Goal: Information Seeking & Learning: Learn about a topic

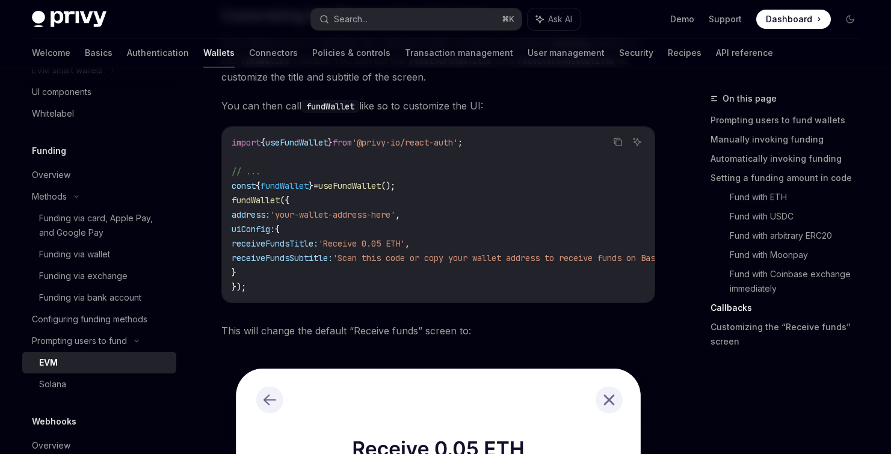
scroll to position [3244, 0]
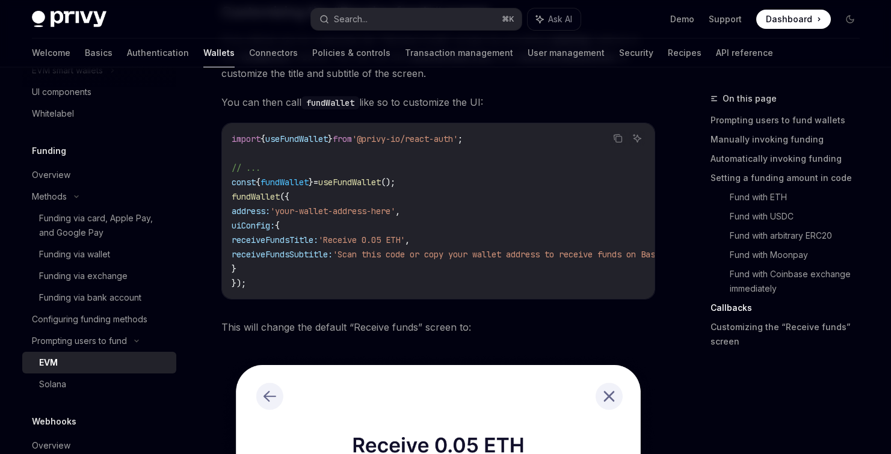
click at [114, 370] on div "EVM" at bounding box center [104, 363] width 130 height 14
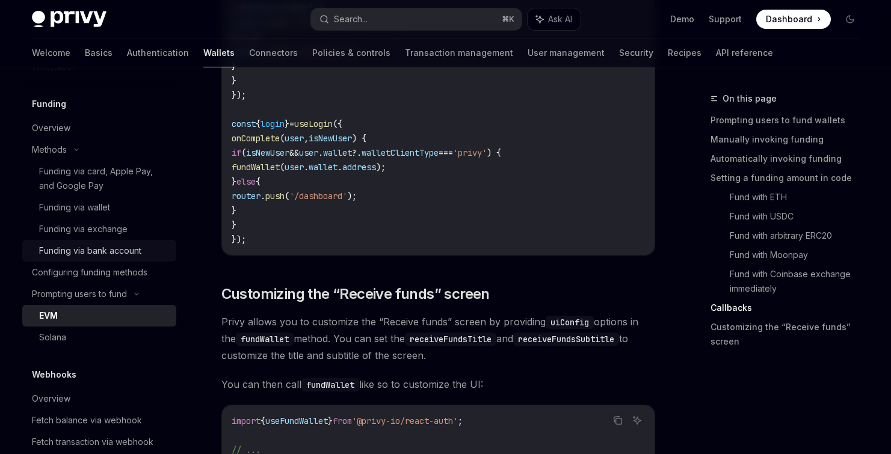
scroll to position [735, 0]
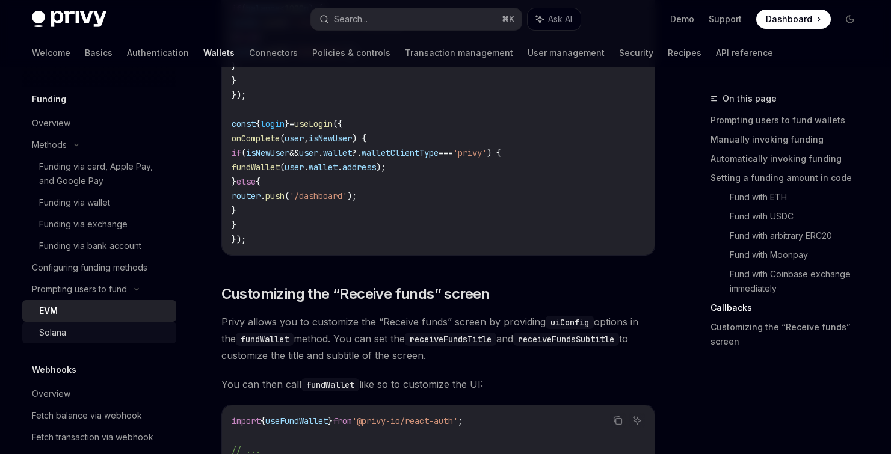
click at [120, 340] on div "Solana" at bounding box center [104, 333] width 130 height 14
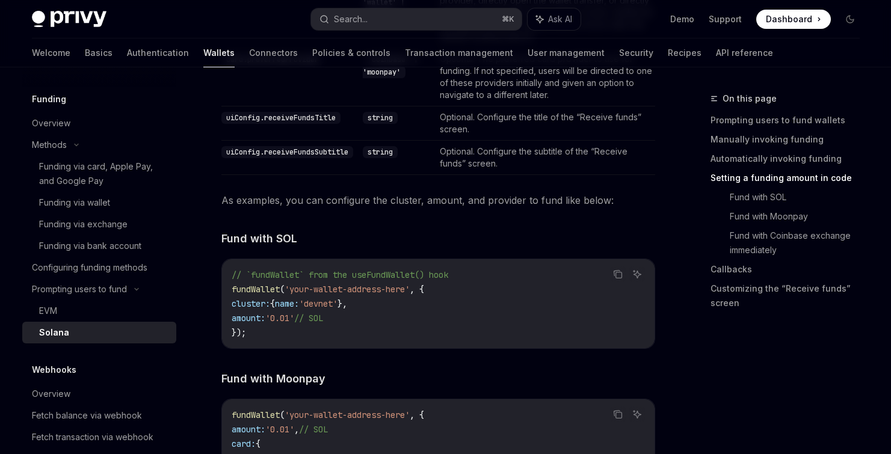
scroll to position [1222, 0]
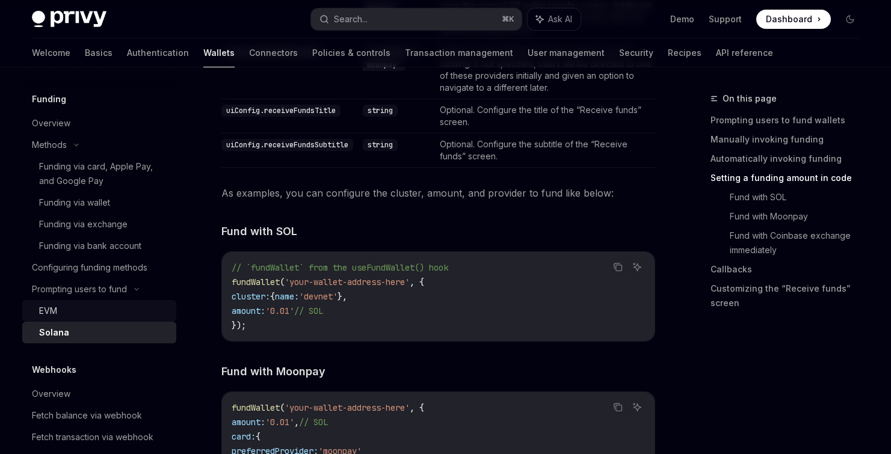
click at [106, 317] on link "EVM" at bounding box center [99, 311] width 154 height 22
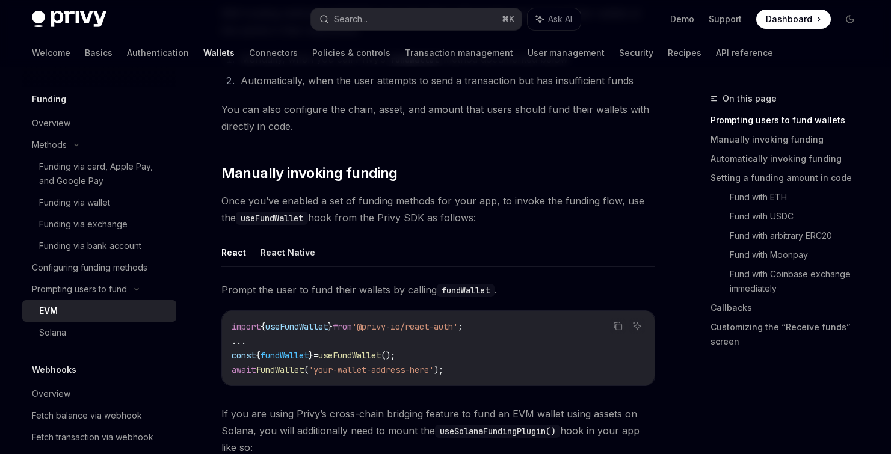
scroll to position [250, 0]
click at [284, 253] on button "React Native" at bounding box center [288, 251] width 55 height 28
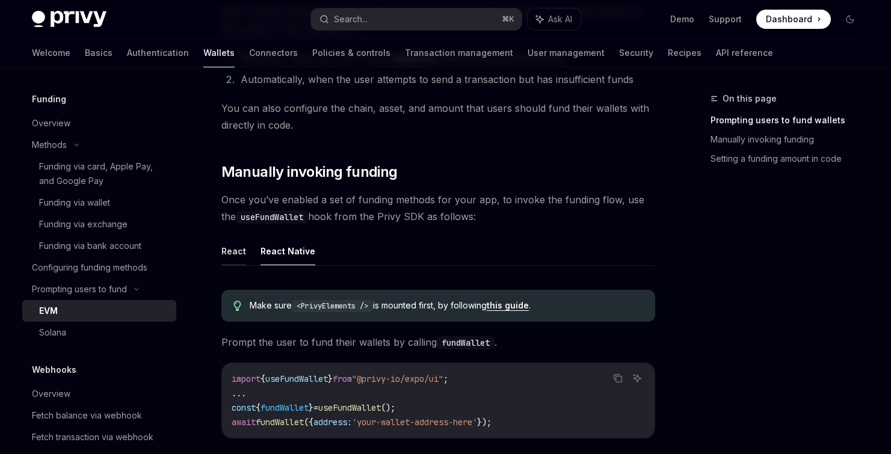
click at [234, 252] on button "React" at bounding box center [233, 251] width 25 height 28
type textarea "*"
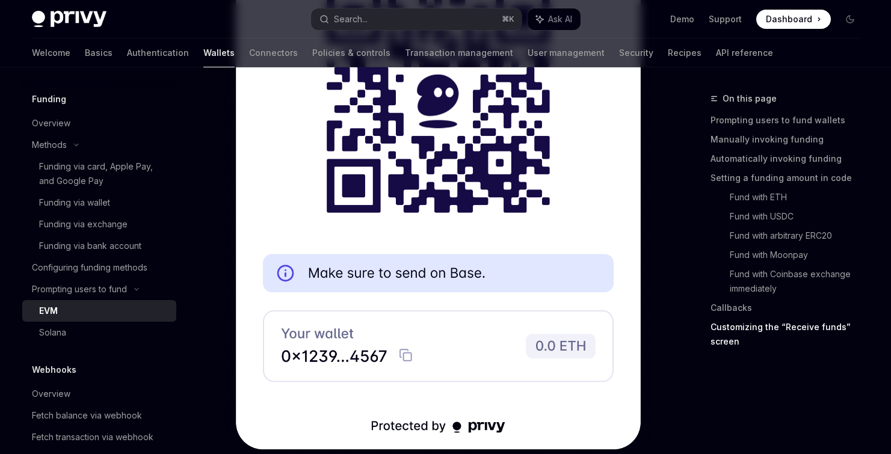
scroll to position [4042, 0]
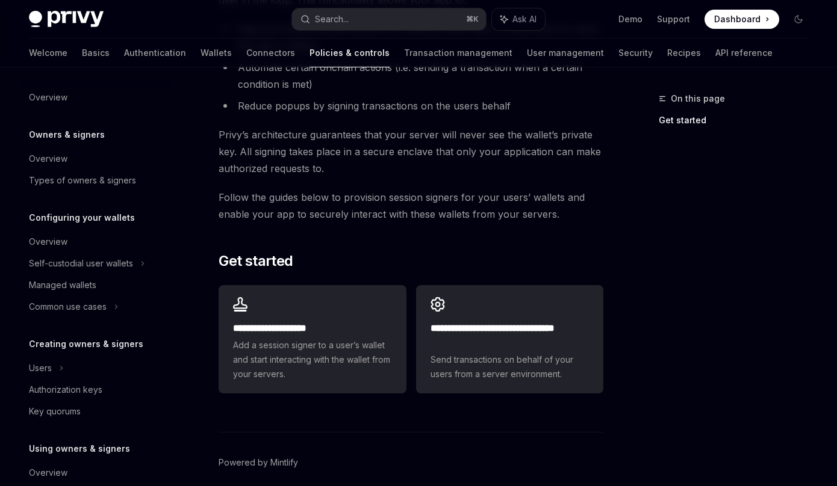
scroll to position [189, 0]
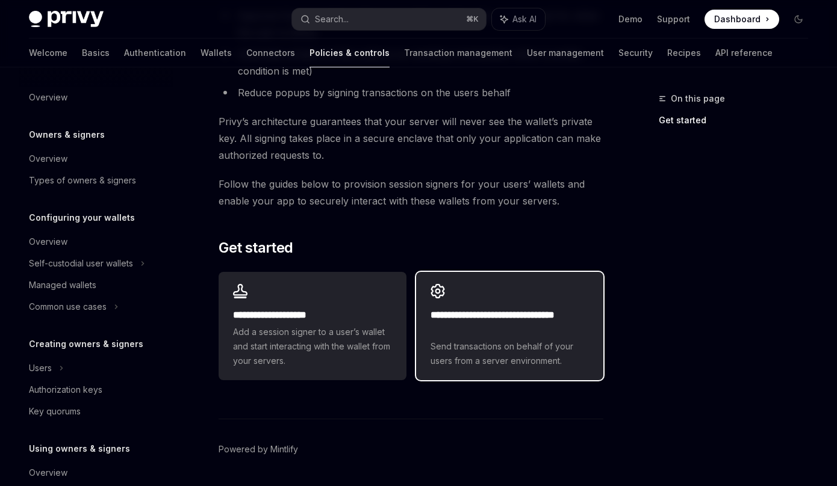
click at [530, 306] on div "**********" at bounding box center [509, 326] width 187 height 108
type textarea "*"
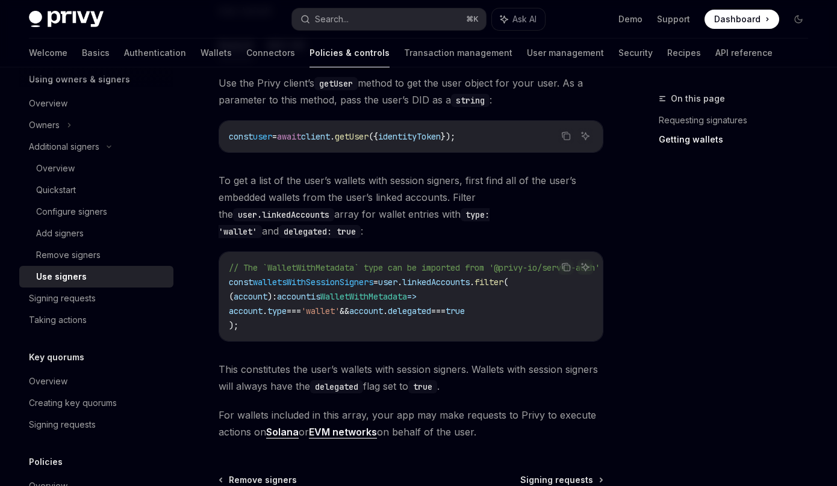
scroll to position [560, 0]
click at [315, 19] on div "Search..." at bounding box center [332, 19] width 34 height 14
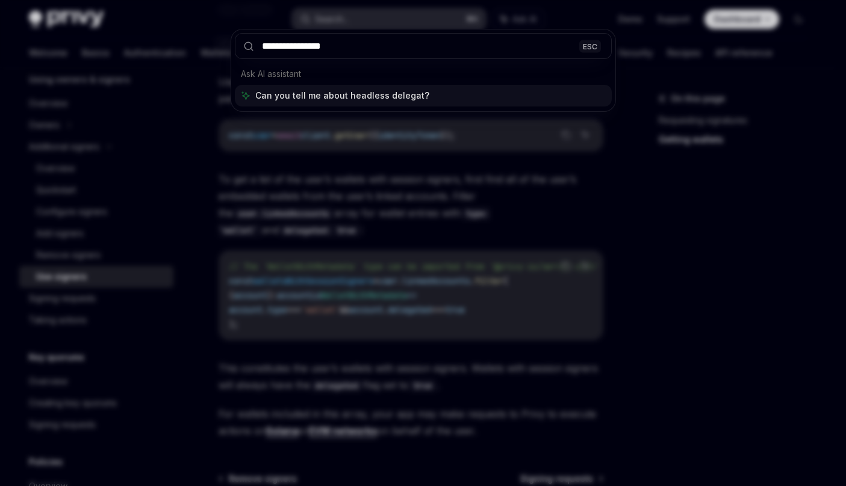
type input "**********"
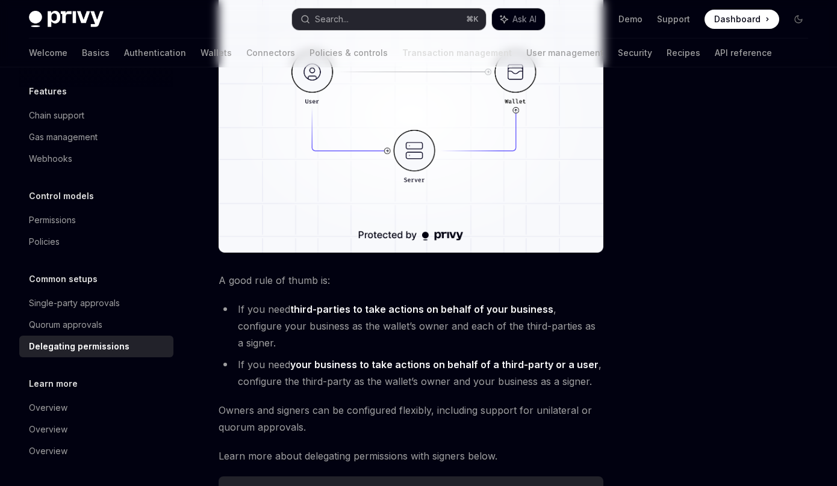
scroll to position [523, 0]
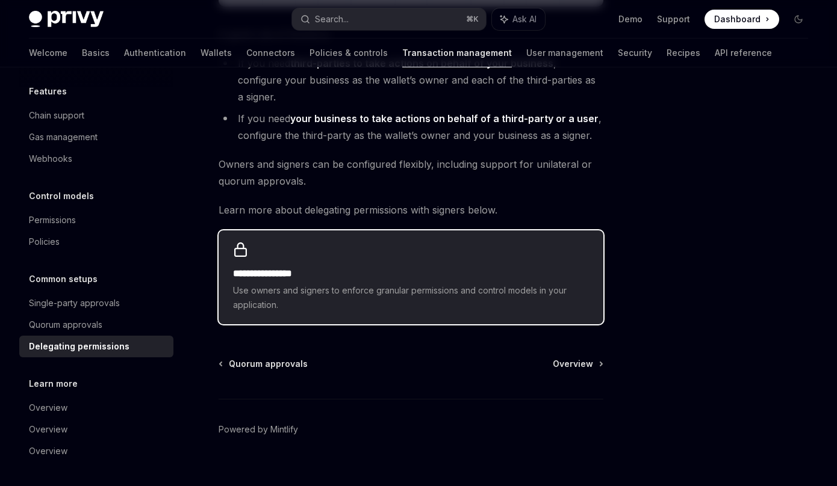
click at [380, 283] on span "Use owners and signers to enforce granular permissions and control models in yo…" at bounding box center [411, 297] width 356 height 29
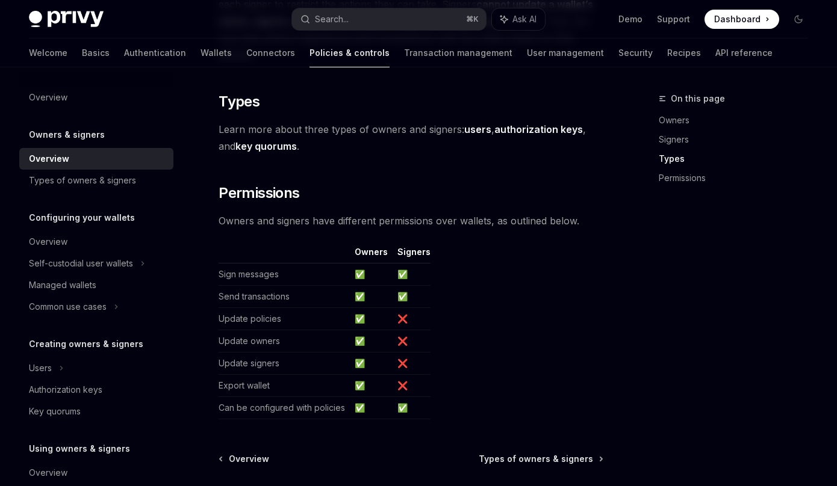
scroll to position [867, 0]
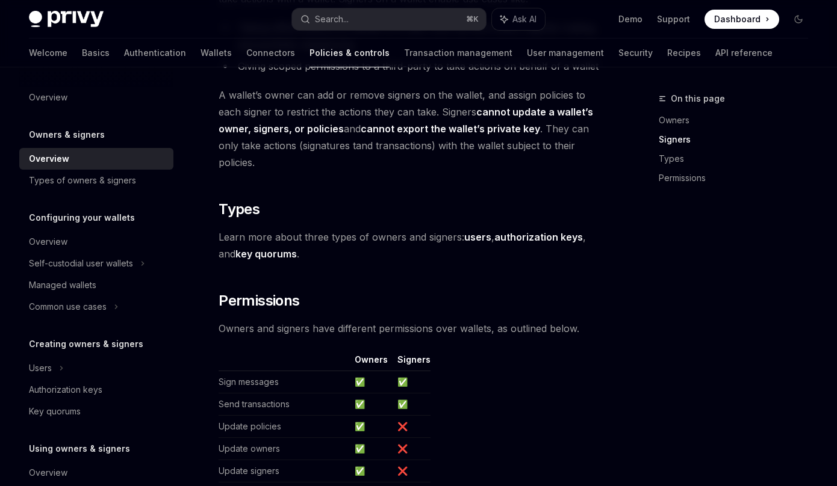
click at [521, 242] on strong "authorization keys" at bounding box center [538, 237] width 88 height 12
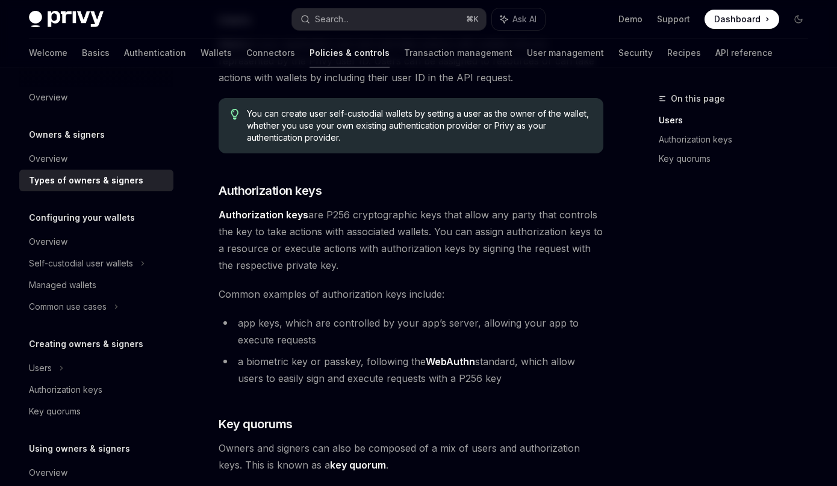
scroll to position [205, 0]
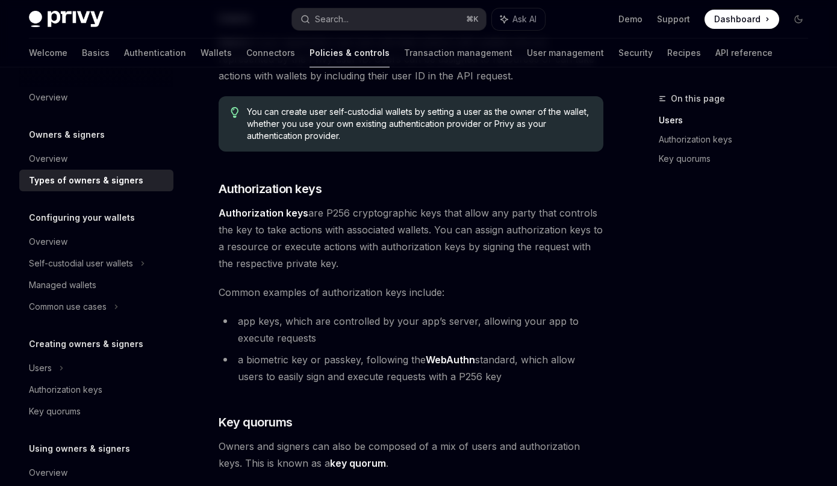
click at [416, 331] on li "app keys, which are controlled by your app’s server, allowing your app to execu…" at bounding box center [410, 330] width 385 height 34
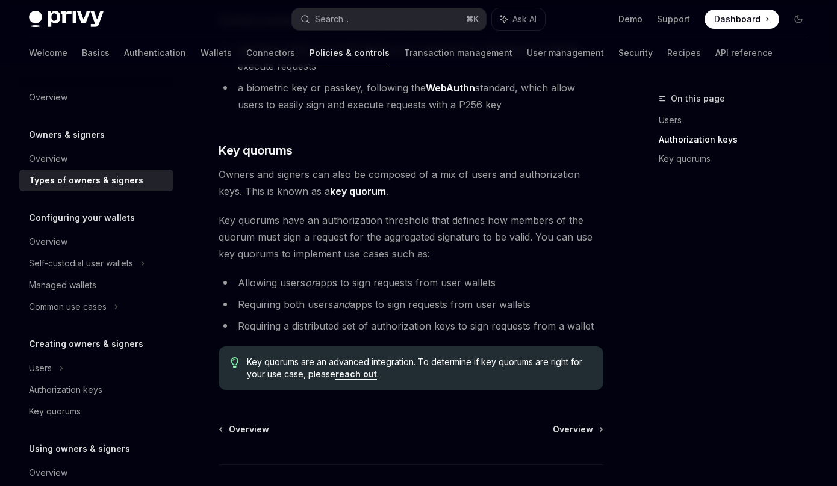
scroll to position [546, 0]
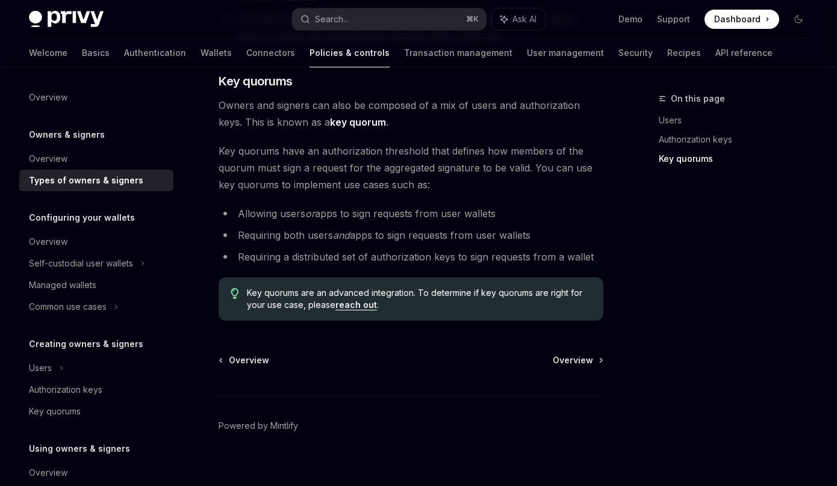
click at [352, 303] on link "reach out" at bounding box center [356, 305] width 42 height 11
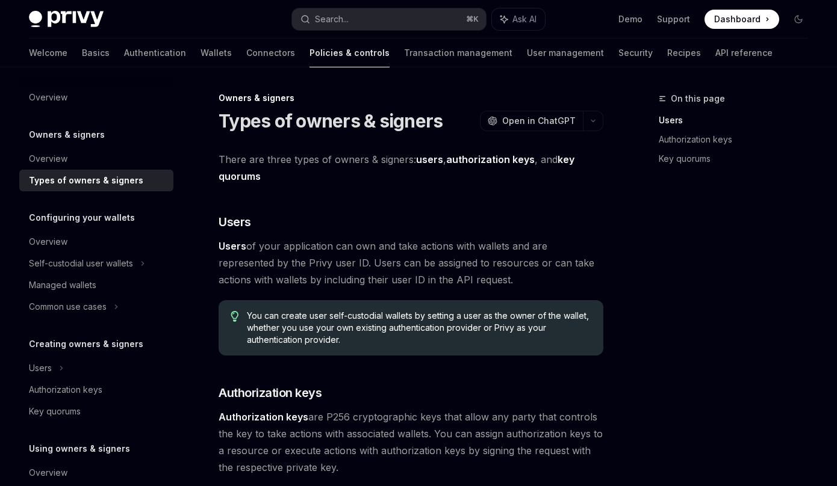
scroll to position [0, 0]
click at [119, 264] on div "Self-custodial user wallets" at bounding box center [81, 263] width 104 height 14
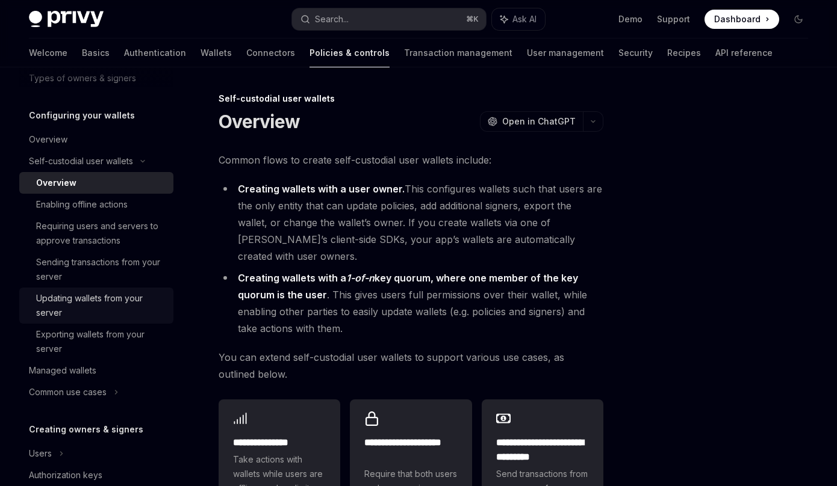
scroll to position [102, 0]
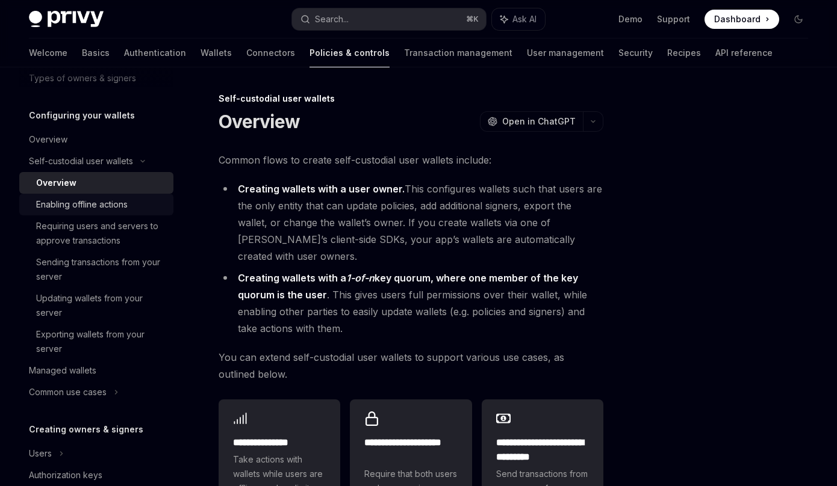
click at [109, 207] on div "Enabling offline actions" at bounding box center [81, 204] width 91 height 14
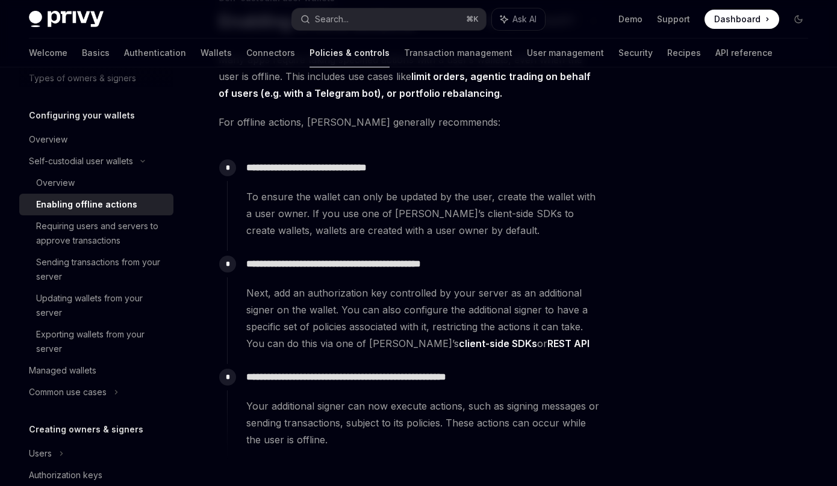
scroll to position [174, 0]
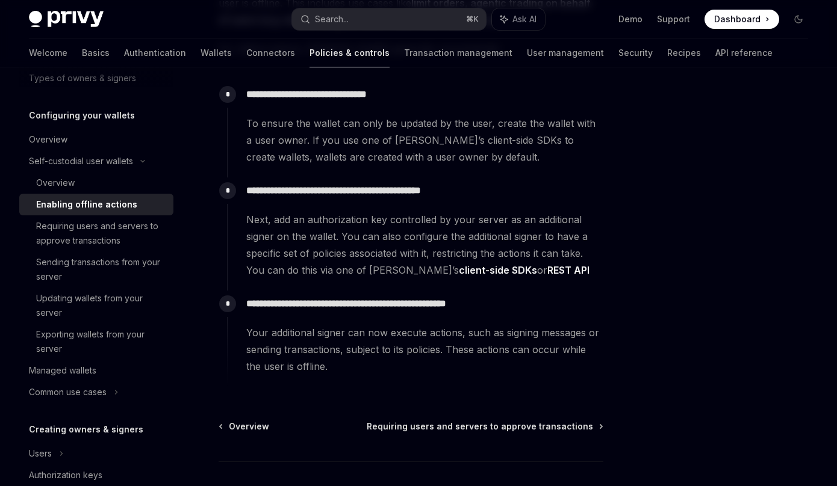
click at [459, 274] on link "client-side SDKs" at bounding box center [498, 270] width 78 height 13
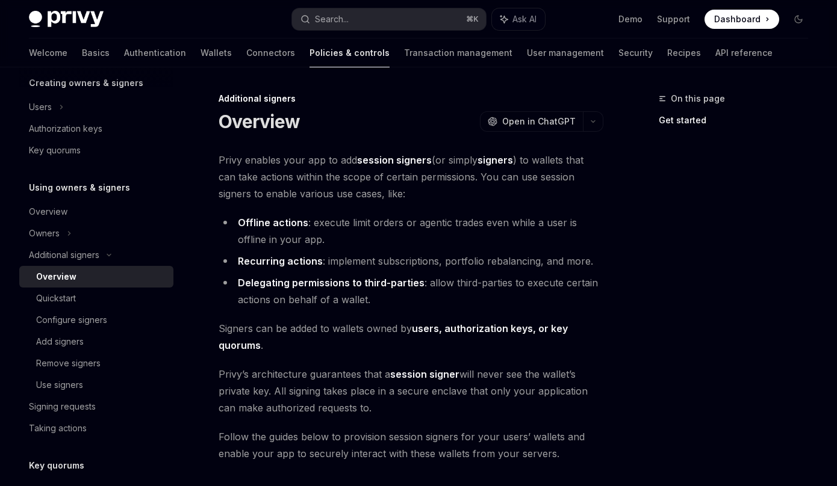
scroll to position [248, 0]
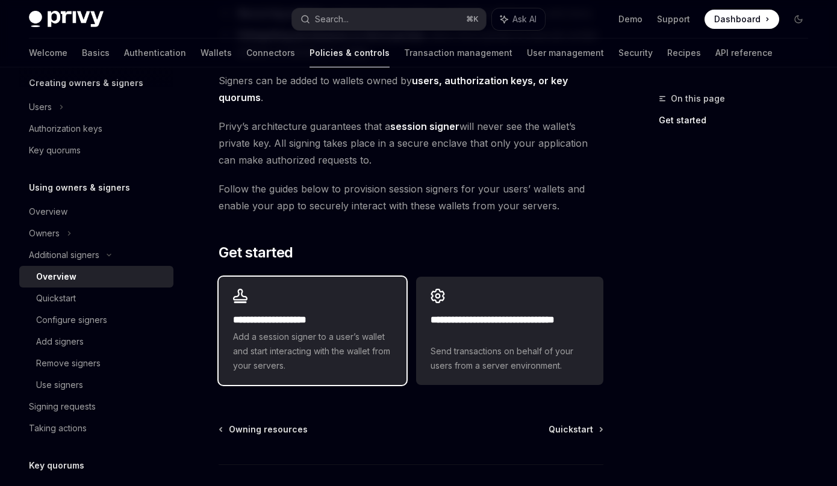
click at [324, 311] on div "**********" at bounding box center [311, 331] width 187 height 108
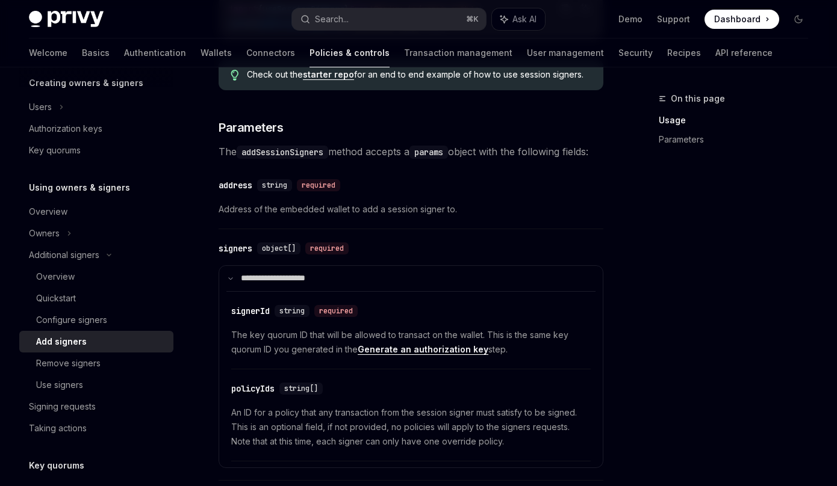
scroll to position [409, 0]
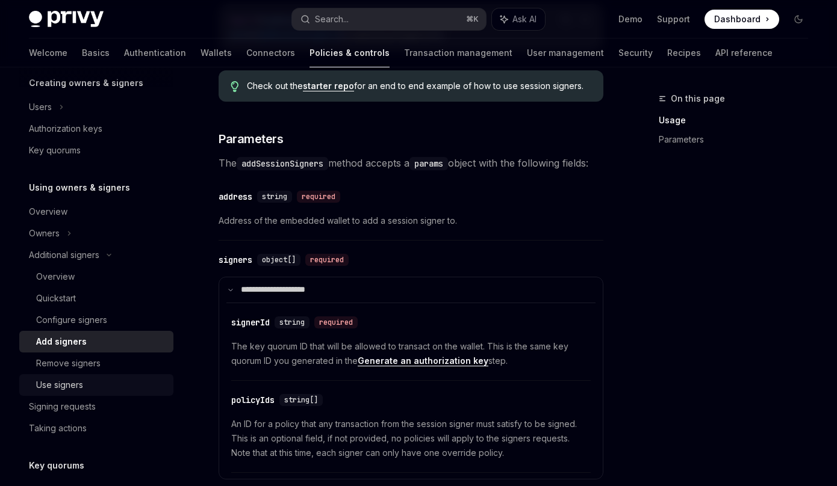
click at [100, 376] on link "Use signers" at bounding box center [96, 385] width 154 height 22
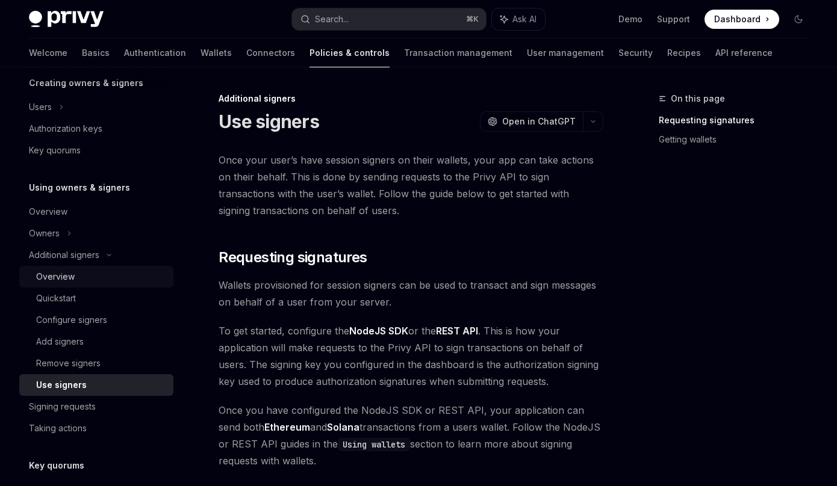
click at [101, 275] on div "Overview" at bounding box center [101, 277] width 130 height 14
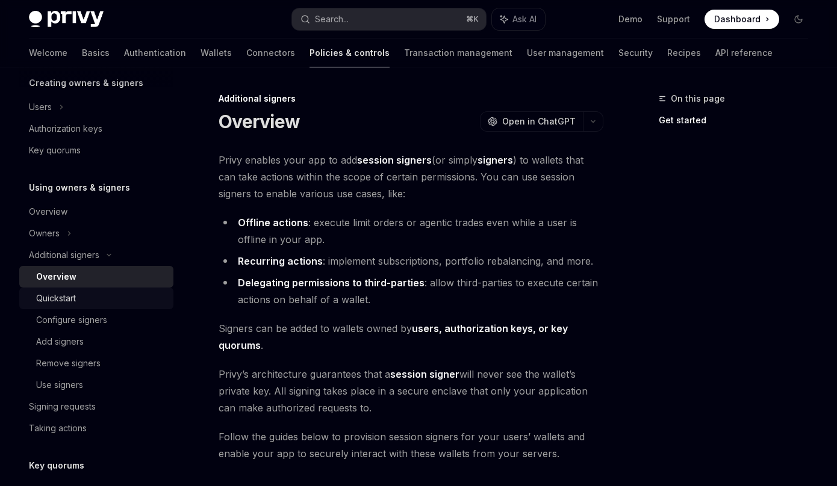
click at [118, 300] on div "Quickstart" at bounding box center [101, 298] width 130 height 14
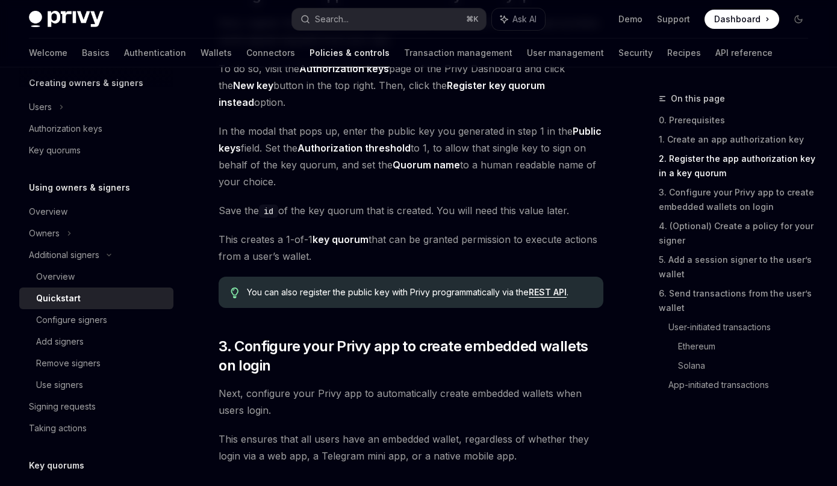
scroll to position [980, 0]
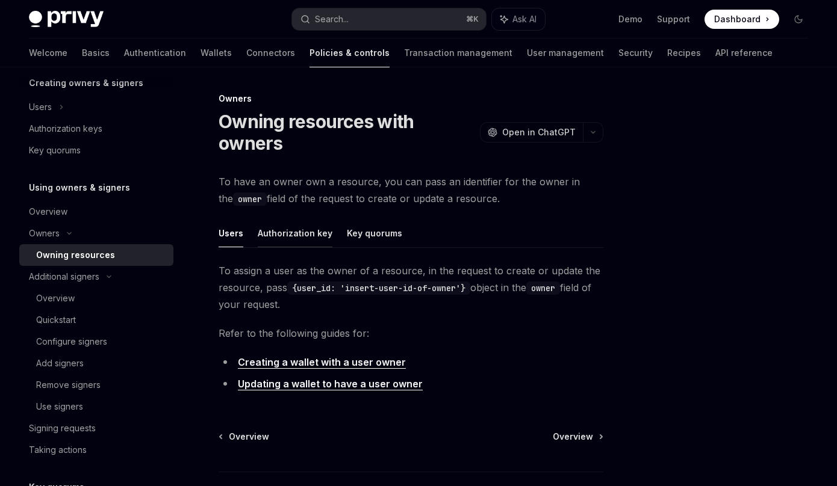
click at [262, 231] on button "Authorization key" at bounding box center [295, 233] width 75 height 28
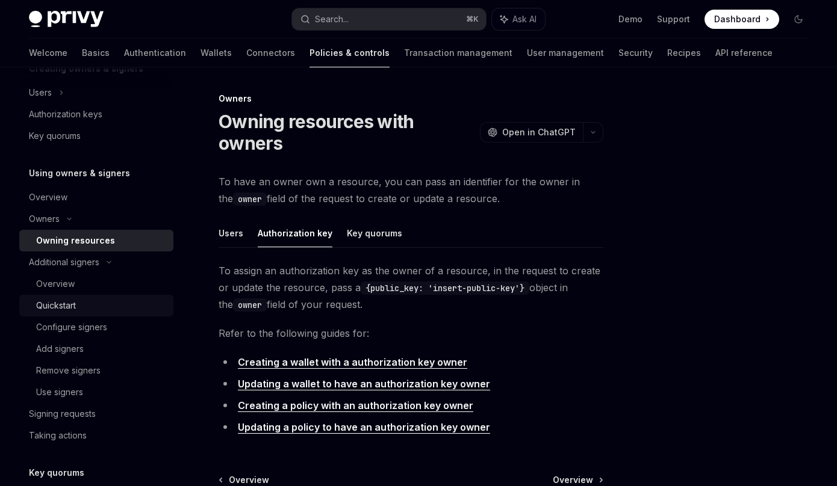
scroll to position [464, 0]
click at [61, 373] on div "Remove signers" at bounding box center [68, 370] width 64 height 14
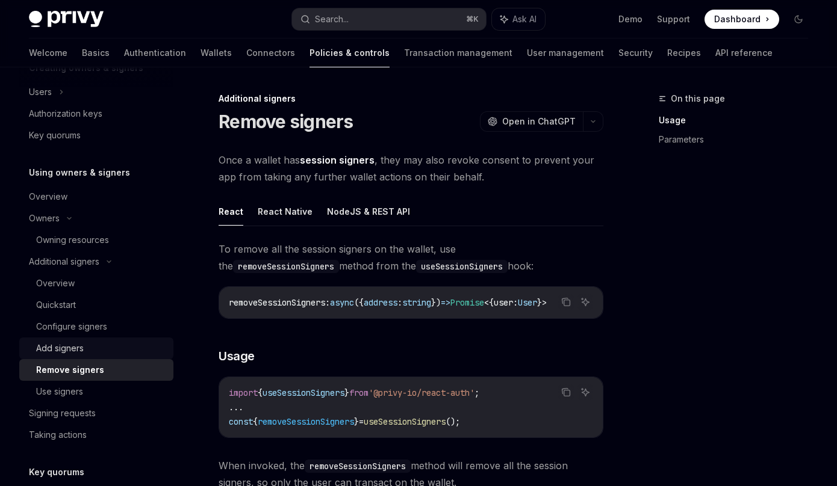
click at [59, 351] on div "Add signers" at bounding box center [60, 348] width 48 height 14
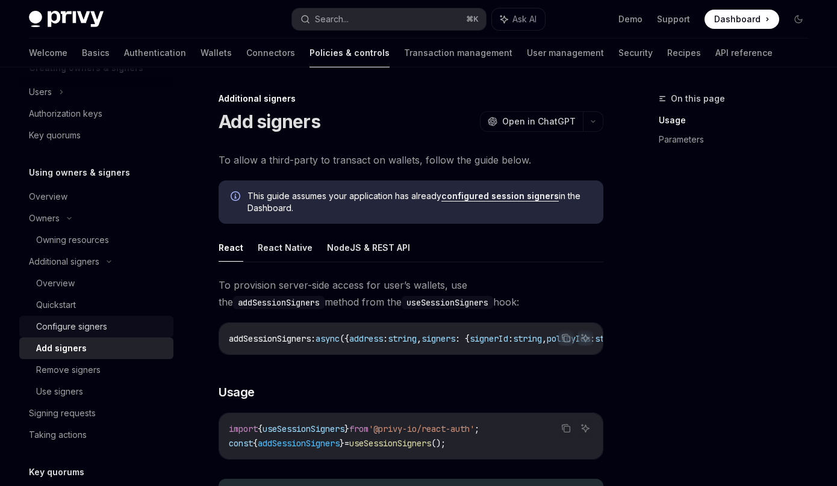
click at [60, 333] on div "Configure signers" at bounding box center [71, 327] width 71 height 14
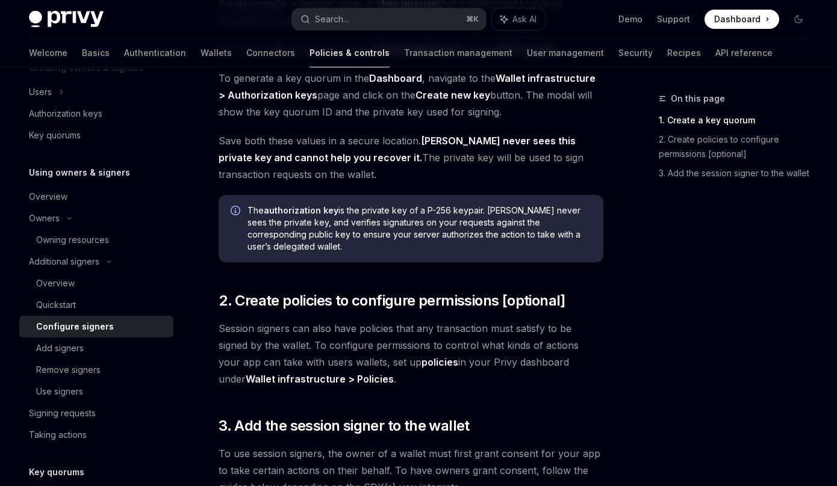
scroll to position [424, 0]
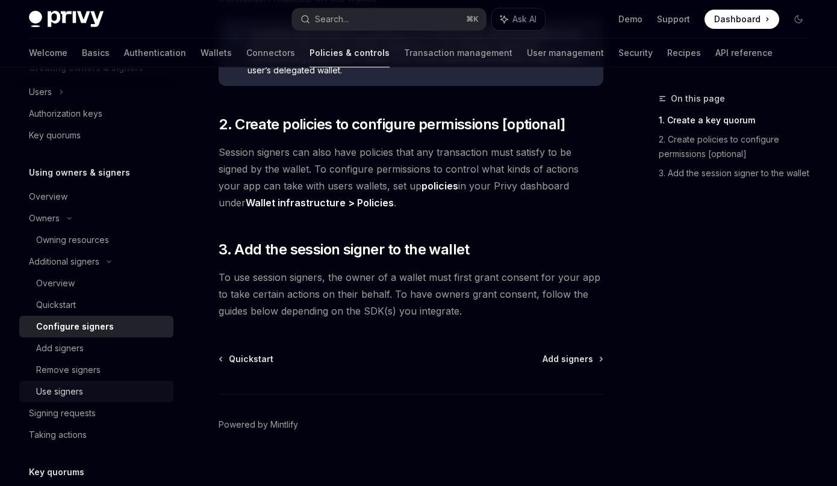
click at [104, 383] on link "Use signers" at bounding box center [96, 392] width 154 height 22
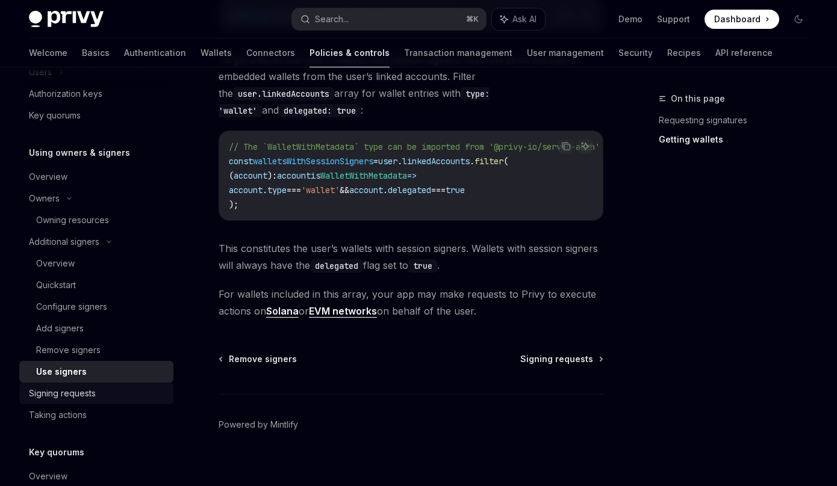
scroll to position [486, 0]
click at [107, 391] on div "Signing requests" at bounding box center [97, 392] width 137 height 14
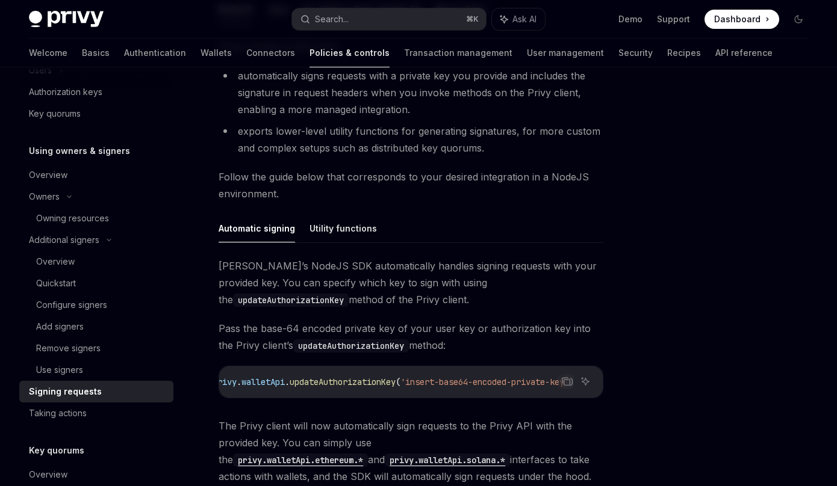
scroll to position [454, 0]
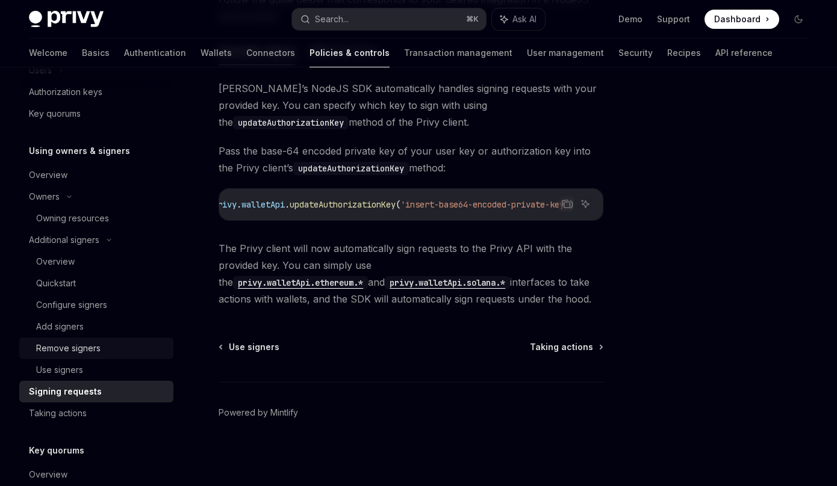
click at [93, 344] on div "Remove signers" at bounding box center [68, 348] width 64 height 14
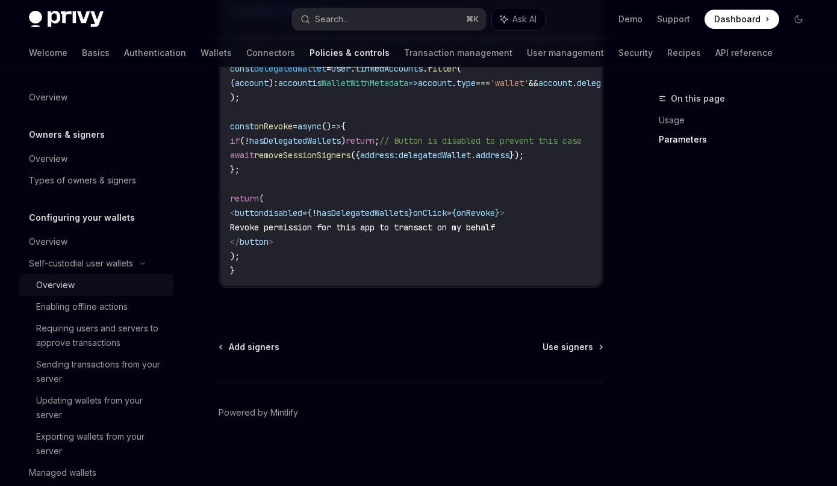
click at [105, 282] on div "Overview" at bounding box center [101, 285] width 130 height 14
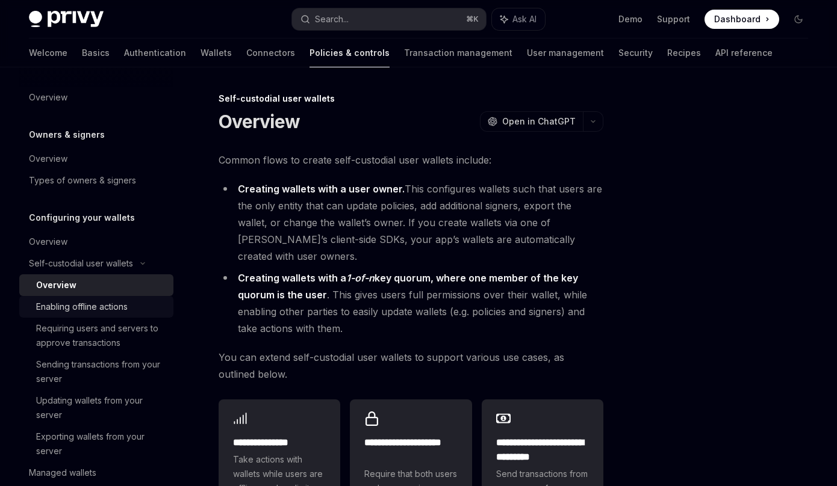
click at [123, 303] on div "Enabling offline actions" at bounding box center [81, 307] width 91 height 14
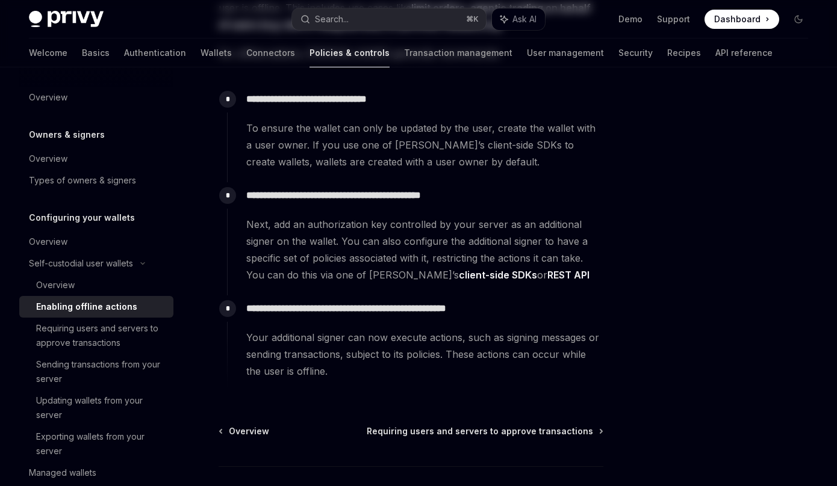
scroll to position [206, 0]
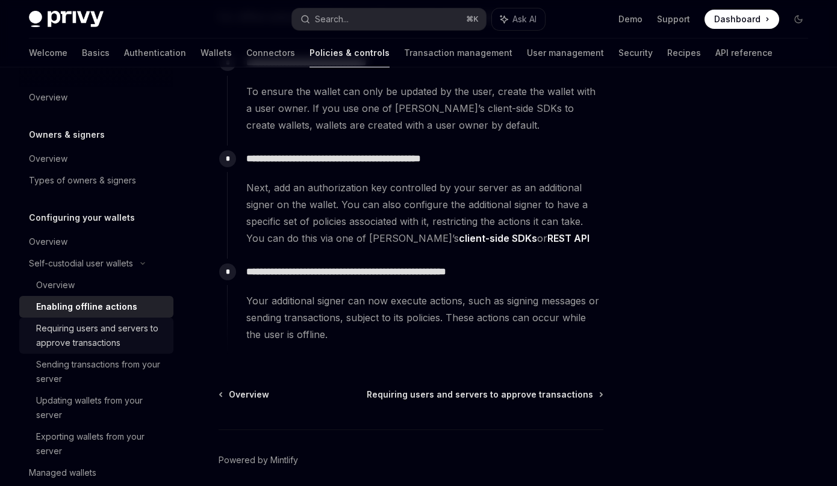
click at [114, 326] on div "Requiring users and servers to approve transactions" at bounding box center [101, 335] width 130 height 29
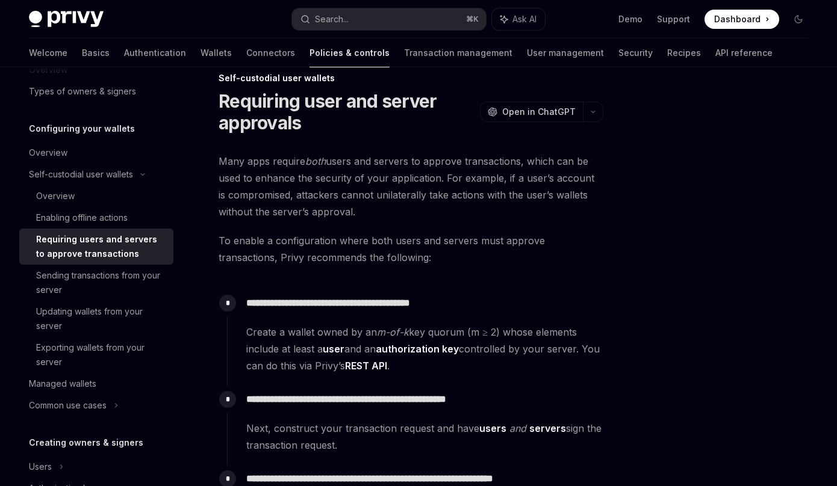
scroll to position [97, 0]
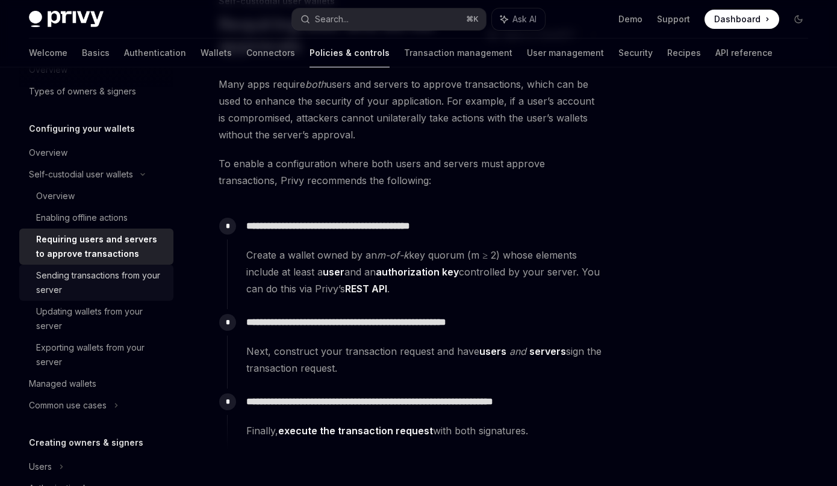
click at [101, 289] on div "Sending transactions from your server" at bounding box center [101, 282] width 130 height 29
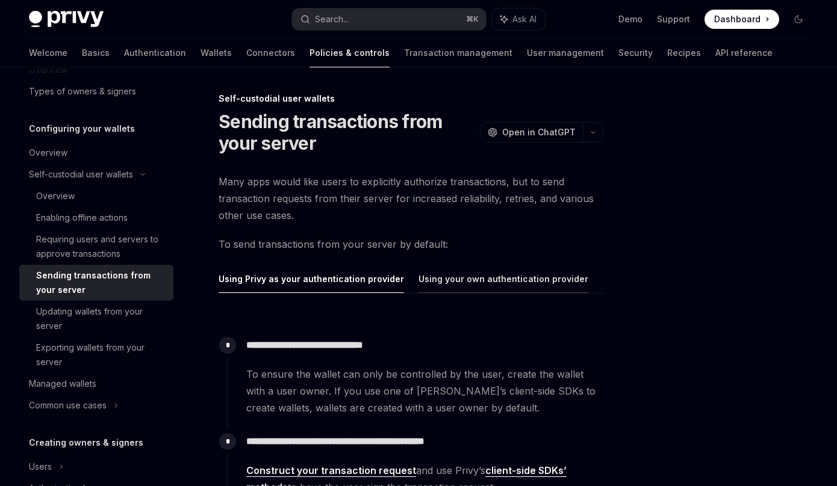
click at [499, 279] on button "Using your own authentication provider" at bounding box center [503, 279] width 170 height 28
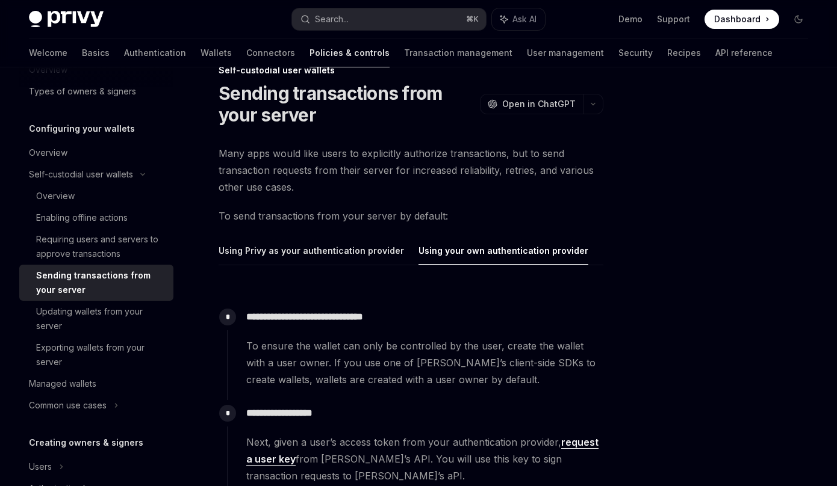
scroll to position [95, 0]
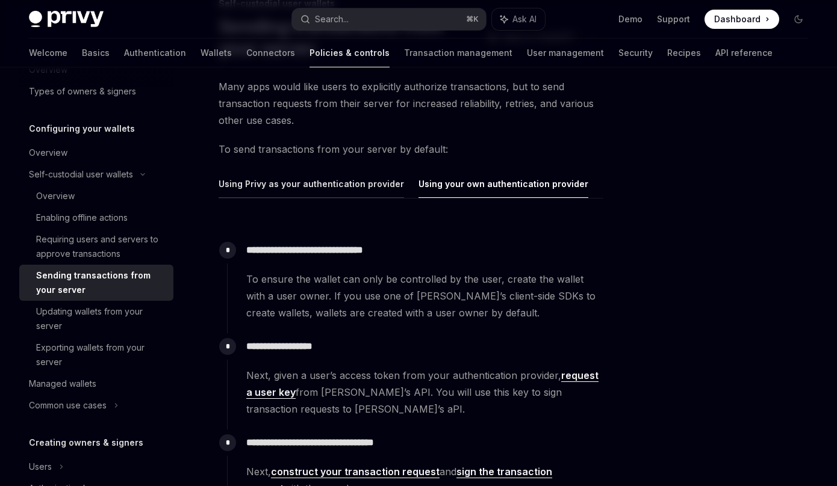
click at [334, 189] on button "Using Privy as your authentication provider" at bounding box center [310, 184] width 185 height 28
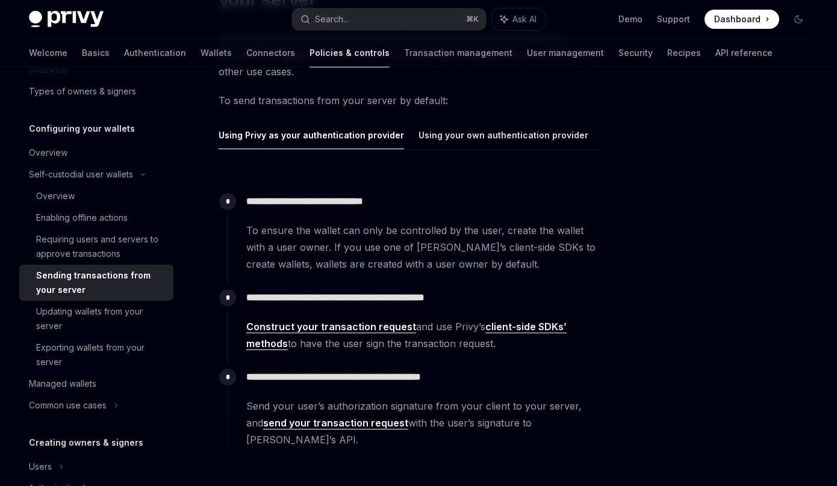
scroll to position [196, 0]
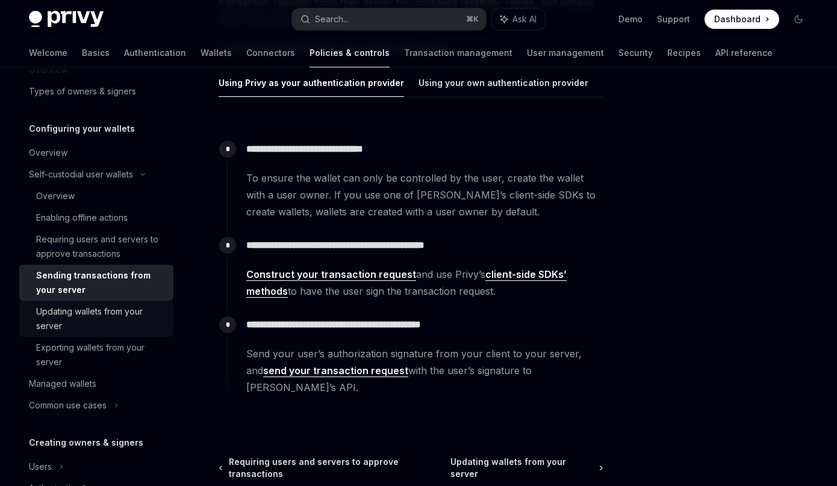
click at [94, 319] on div "Updating wallets from your server" at bounding box center [101, 319] width 130 height 29
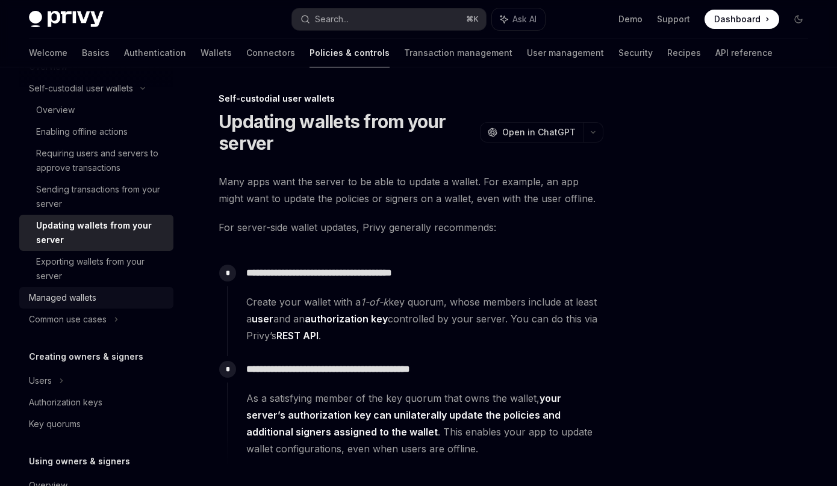
scroll to position [181, 0]
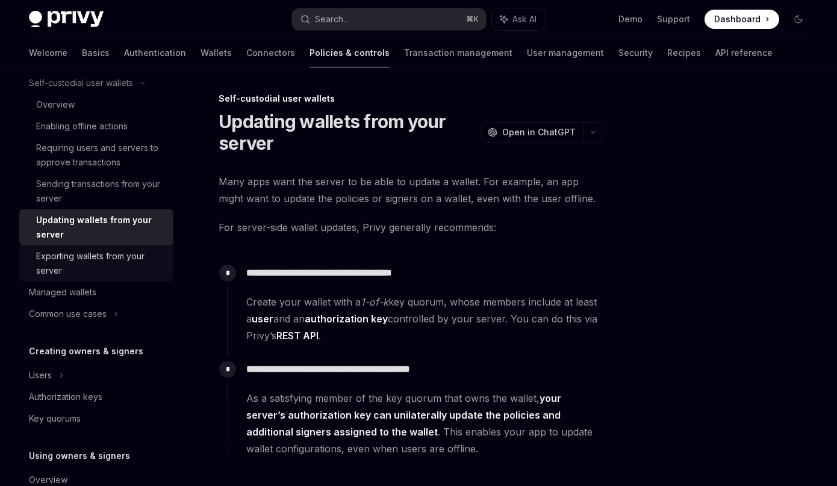
click at [118, 260] on div "Exporting wallets from your server" at bounding box center [101, 263] width 130 height 29
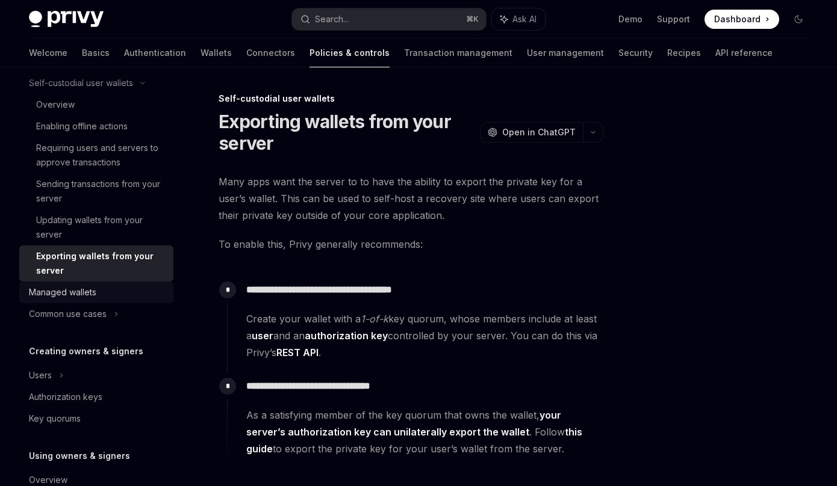
click at [90, 297] on div "Managed wallets" at bounding box center [62, 292] width 67 height 14
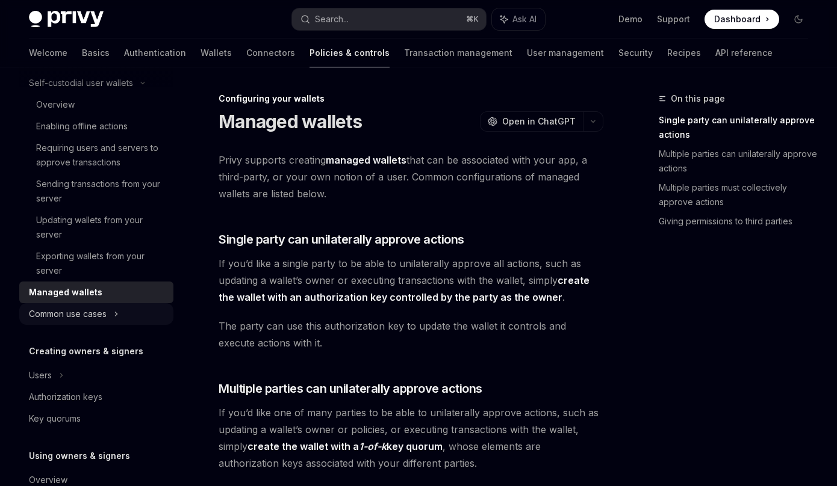
click at [95, 309] on div "Common use cases" at bounding box center [68, 314] width 78 height 14
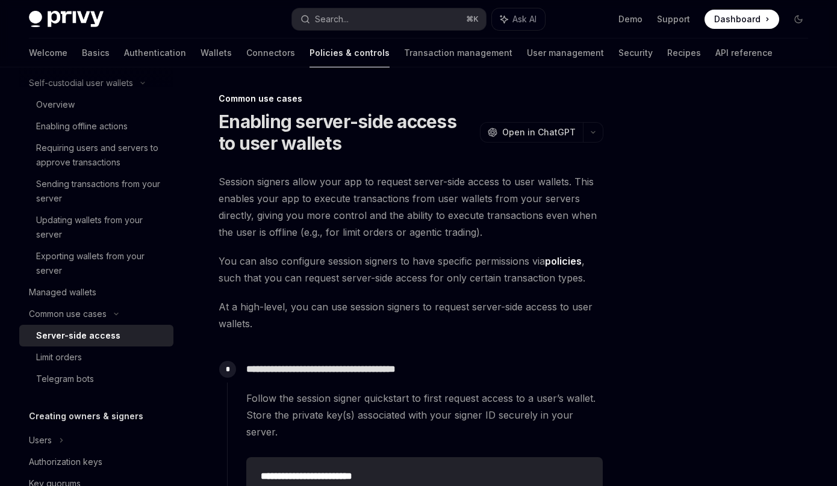
click at [100, 332] on div "Server-side access" at bounding box center [78, 336] width 84 height 14
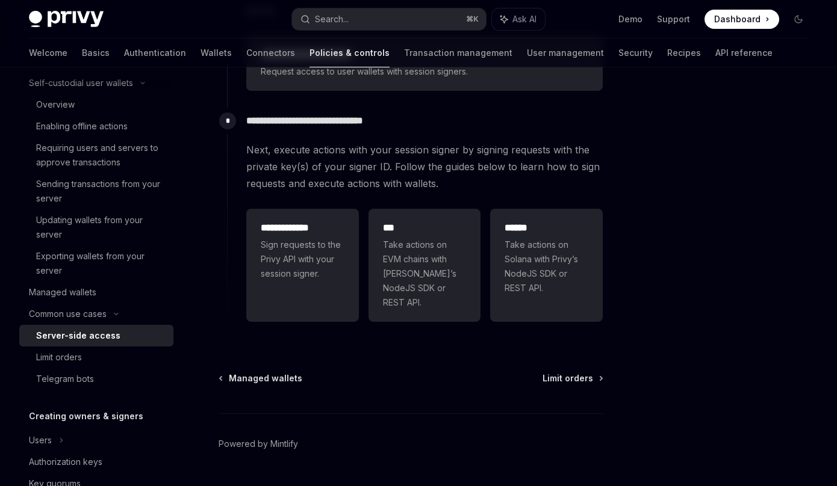
scroll to position [323, 0]
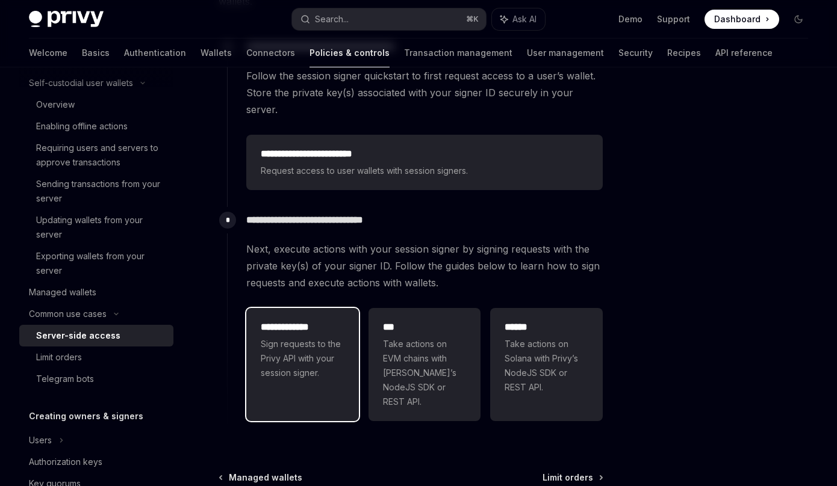
click at [324, 337] on span "Sign requests to the Privy API with your session signer." at bounding box center [303, 358] width 84 height 43
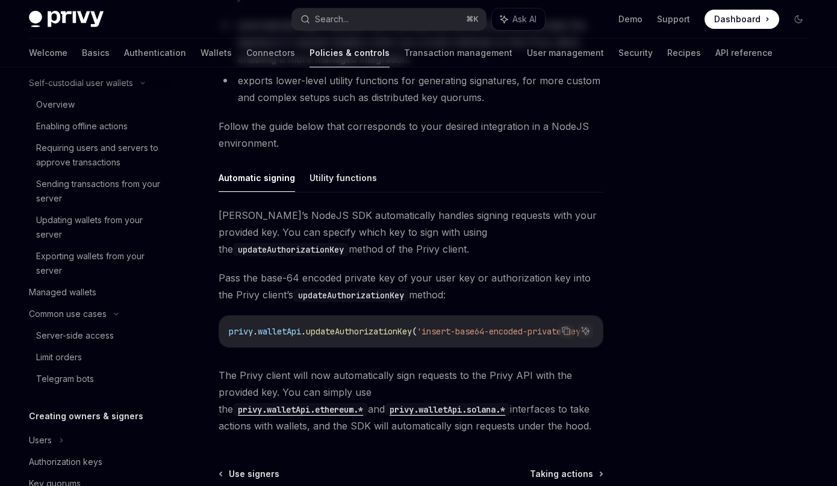
type textarea "*"
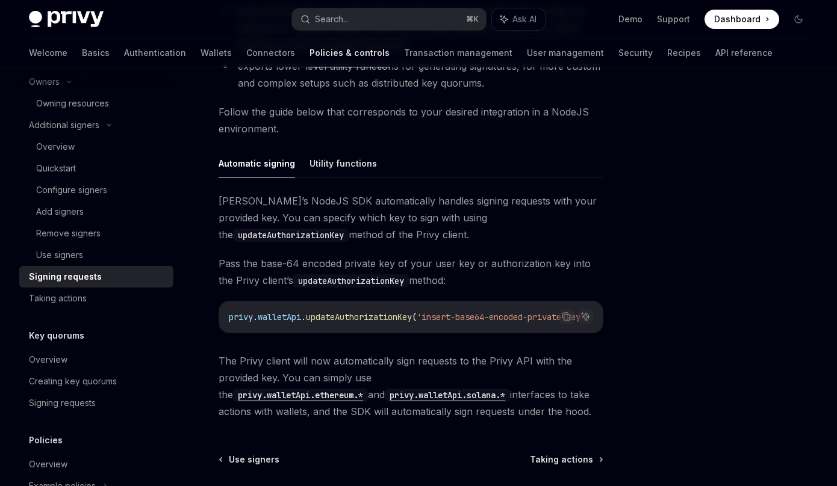
scroll to position [0, 34]
click at [432, 317] on span "'insert-base64-encoded-private-key'" at bounding box center [484, 317] width 169 height 11
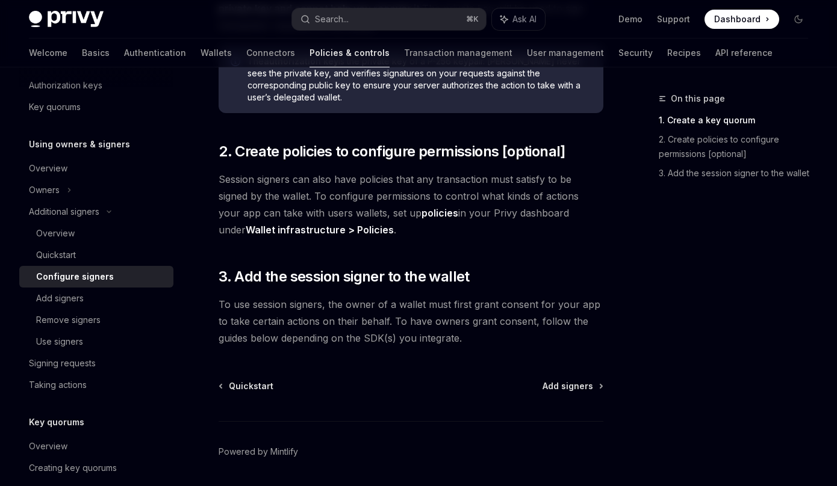
scroll to position [399, 0]
